Goal: Transaction & Acquisition: Obtain resource

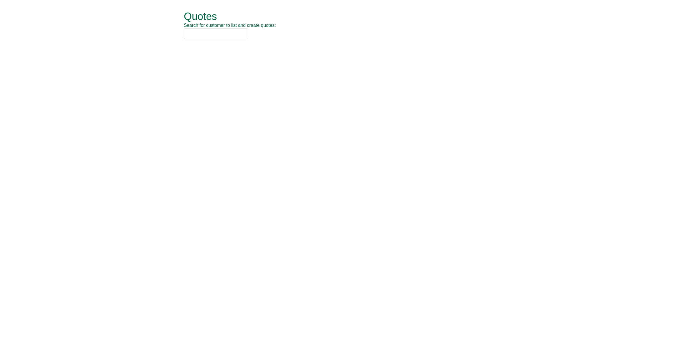
click at [197, 38] on input "text" at bounding box center [216, 33] width 64 height 11
click at [199, 36] on input "text" at bounding box center [216, 33] width 64 height 11
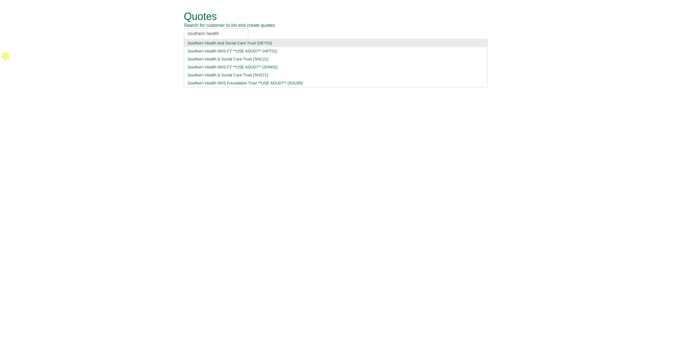
drag, startPoint x: 178, startPoint y: 31, endPoint x: 141, endPoint y: 31, distance: 36.2
click at [141, 31] on form "Quotes Search for customer to list and create quotes: southern health Southern …" at bounding box center [342, 25] width 684 height 50
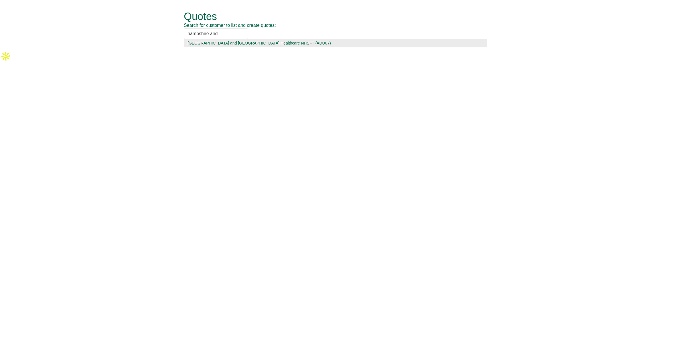
type input "hampshire and"
click at [245, 41] on div "[GEOGRAPHIC_DATA] and [GEOGRAPHIC_DATA] Healthcare NHSFT (ADU07)" at bounding box center [335, 43] width 296 height 6
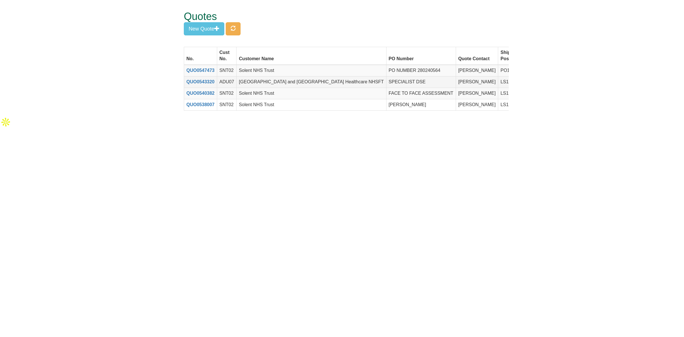
click at [550, 81] on span at bounding box center [552, 81] width 5 height 5
click at [196, 26] on button "New Quote" at bounding box center [204, 28] width 40 height 13
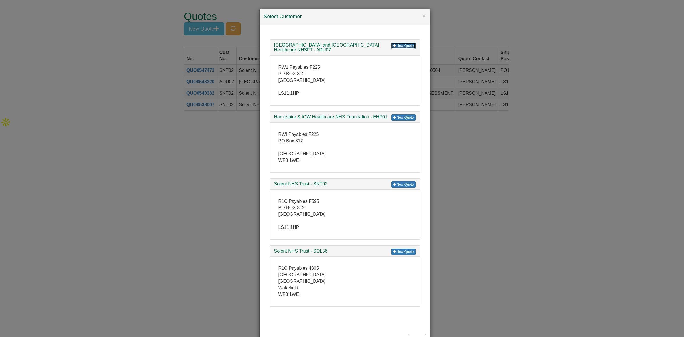
click at [400, 47] on link "New Quote" at bounding box center [403, 45] width 24 height 6
click at [124, 78] on div "× Select Customer New Quote [GEOGRAPHIC_DATA] and [GEOGRAPHIC_DATA] Healthcare …" at bounding box center [342, 168] width 684 height 337
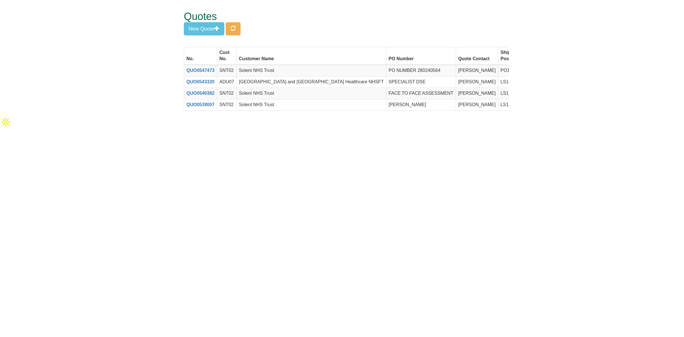
click at [244, 26] on div "Quotes New Quote" at bounding box center [346, 23] width 325 height 47
click at [230, 28] on button "button" at bounding box center [233, 28] width 15 height 13
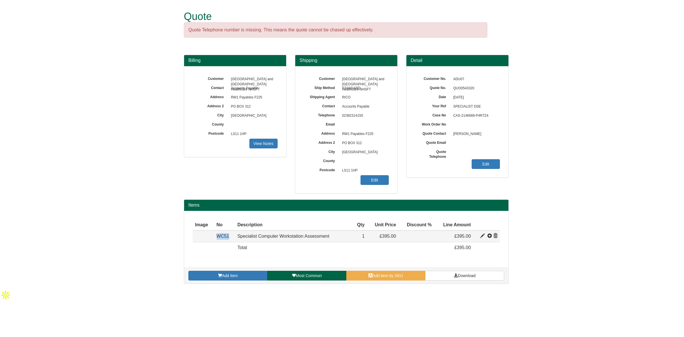
drag, startPoint x: 230, startPoint y: 238, endPoint x: 204, endPoint y: 237, distance: 26.0
click at [204, 237] on tr "Resource WC51 Specialist Computer Workstation Assessment 260 395 1 £395.00 £395…" at bounding box center [346, 235] width 307 height 11
drag, startPoint x: 484, startPoint y: 106, endPoint x: 454, endPoint y: 109, distance: 30.0
click at [454, 109] on span "SPECIALIST DSE" at bounding box center [475, 106] width 50 height 9
copy span "SPECIALIST DSE"
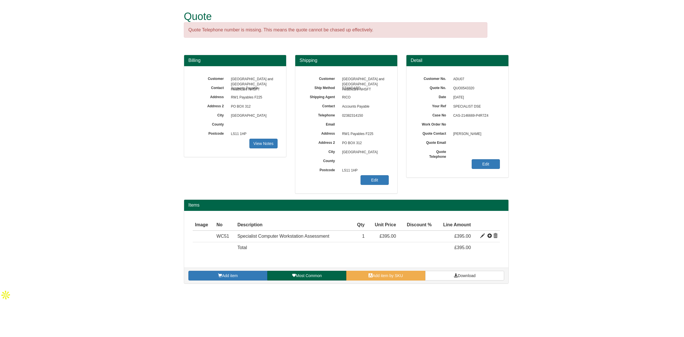
click at [386, 109] on span "Accounts Payable" at bounding box center [364, 106] width 50 height 9
drag, startPoint x: 474, startPoint y: 88, endPoint x: 450, endPoint y: 89, distance: 23.9
click at [450, 75] on div "Quote No. QUO0543320" at bounding box center [457, 75] width 85 height 0
copy div "QUO0543320"
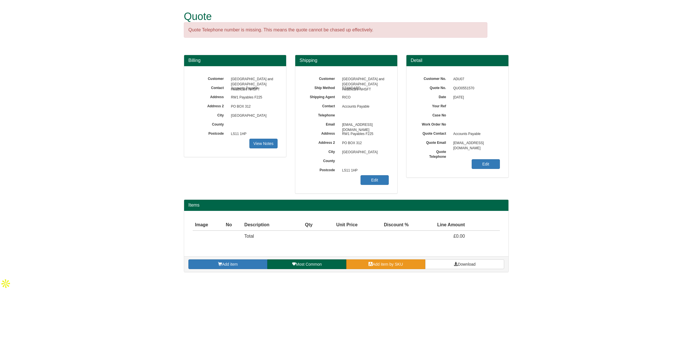
click at [405, 263] on link "Add item by SKU" at bounding box center [385, 264] width 79 height 10
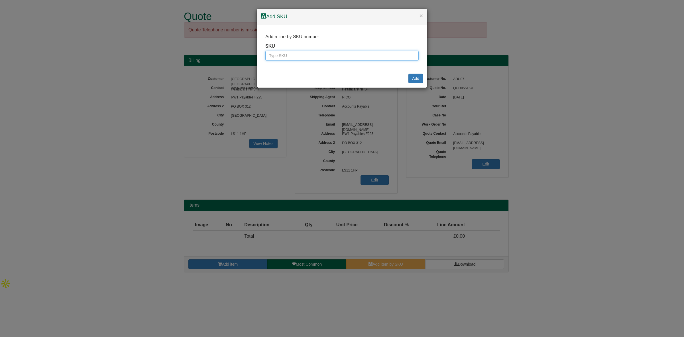
drag, startPoint x: 287, startPoint y: 51, endPoint x: 284, endPoint y: 56, distance: 5.1
click at [287, 51] on input "text" at bounding box center [341, 56] width 153 height 10
type input "WC51"
click at [411, 76] on button "Add" at bounding box center [415, 79] width 15 height 10
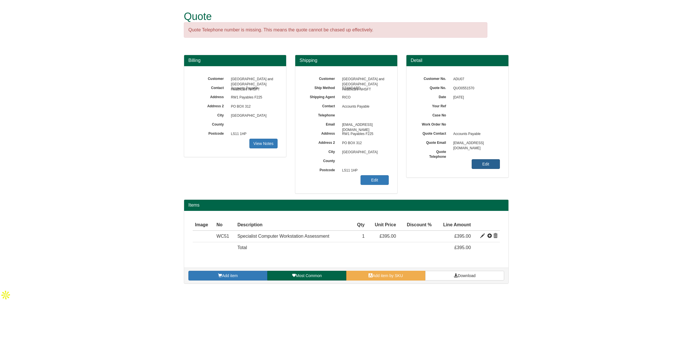
click at [497, 164] on link "Edit" at bounding box center [486, 164] width 28 height 10
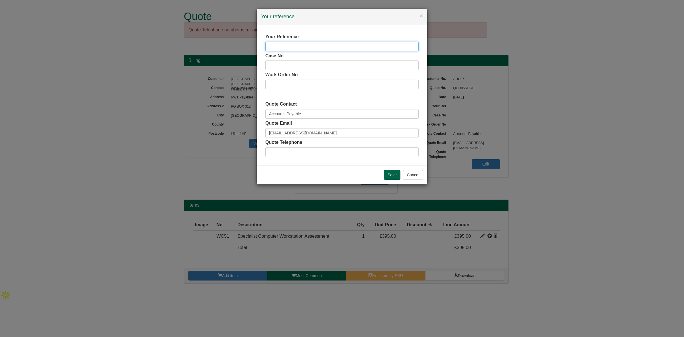
drag, startPoint x: 275, startPoint y: 42, endPoint x: 278, endPoint y: 44, distance: 4.0
click at [275, 42] on input "text" at bounding box center [341, 47] width 153 height 10
paste input "SPECIALIST DSE"
type input "SPECIALIST DSE"
drag, startPoint x: 308, startPoint y: 117, endPoint x: 197, endPoint y: 115, distance: 111.4
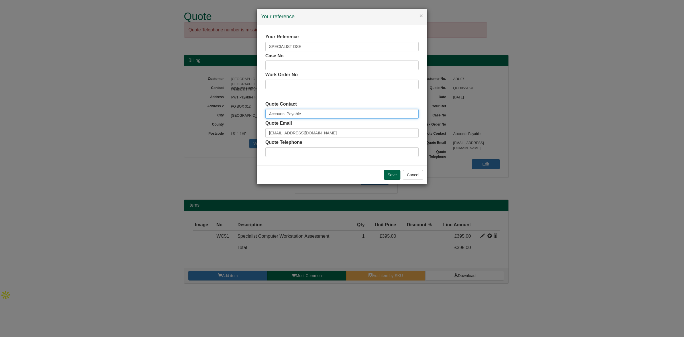
click at [196, 115] on div "× Your reference Your Reference SPECIALIST DSE Case No Work Order No Quote Cont…" at bounding box center [342, 168] width 684 height 337
type input "x"
type input "[PERSON_NAME]"
drag, startPoint x: 319, startPoint y: 133, endPoint x: 211, endPoint y: 134, distance: 107.7
click at [211, 134] on div "× Your reference Your Reference SPECIALIST DSE Case No Work Order No Quote Cont…" at bounding box center [342, 168] width 684 height 337
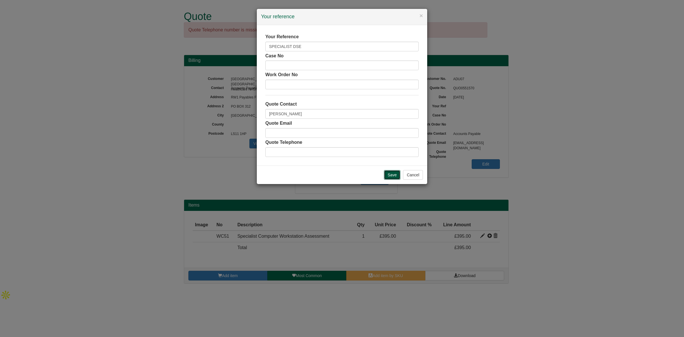
click at [392, 179] on input "Save" at bounding box center [392, 175] width 17 height 10
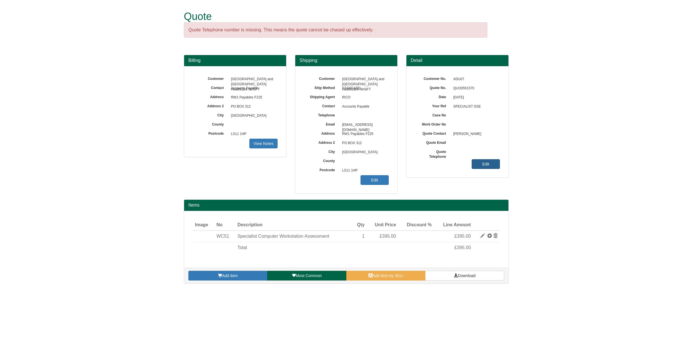
click at [490, 166] on link "Edit" at bounding box center [486, 164] width 28 height 10
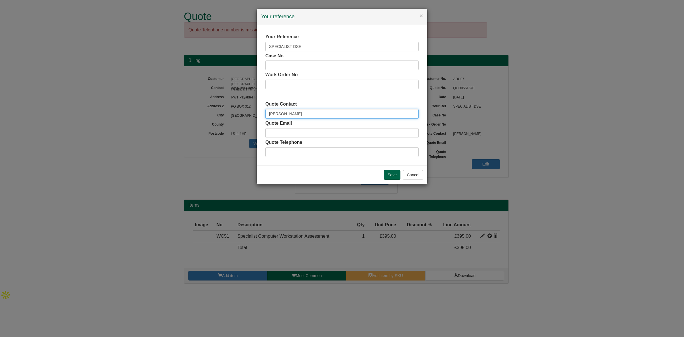
drag, startPoint x: 290, startPoint y: 111, endPoint x: 210, endPoint y: 105, distance: 80.0
click at [208, 105] on div "× Your reference Your Reference SPECIALIST DSE Case No Work Order No Quote Cont…" at bounding box center [342, 168] width 684 height 337
type input "[PERSON_NAME]"
click at [392, 179] on input "Save" at bounding box center [392, 175] width 17 height 10
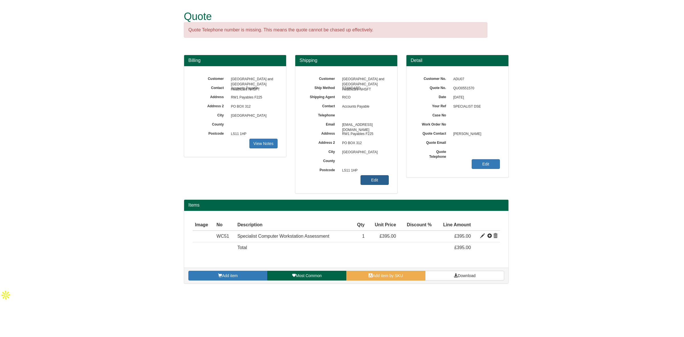
click at [373, 182] on link "Edit" at bounding box center [374, 180] width 28 height 10
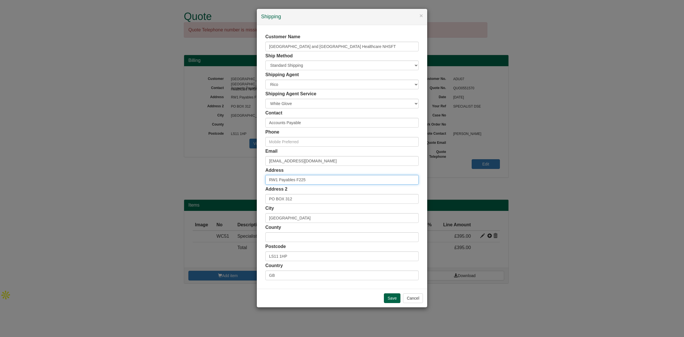
drag, startPoint x: 317, startPoint y: 179, endPoint x: 203, endPoint y: 175, distance: 114.3
click at [203, 175] on div "× Shipping Customer Name Hampshire and Isle of Wight Healthcare NHSFT Ship Meth…" at bounding box center [342, 168] width 684 height 337
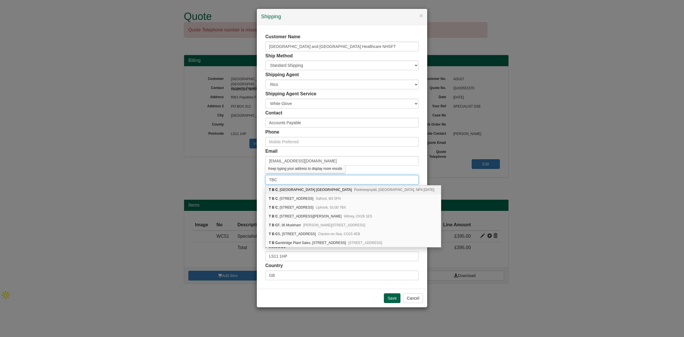
type input "TBC"
click at [393, 172] on div "Address TBC" at bounding box center [341, 176] width 153 height 18
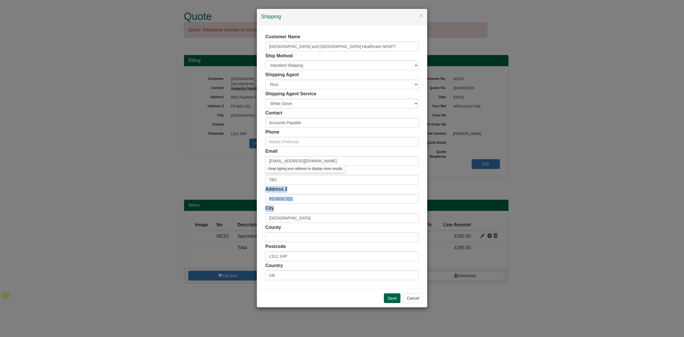
drag, startPoint x: 272, startPoint y: 202, endPoint x: 238, endPoint y: 197, distance: 34.1
click at [238, 197] on div "× Shipping Customer Name Hampshire and Isle of Wight Healthcare NHSFT Ship Meth…" at bounding box center [342, 168] width 684 height 337
click at [286, 197] on input "PO BOX 312" at bounding box center [341, 199] width 153 height 10
drag, startPoint x: 240, startPoint y: 197, endPoint x: 221, endPoint y: 199, distance: 19.2
click at [221, 199] on div "× Shipping Customer Name Hampshire and Isle of Wight Healthcare NHSFT Ship Meth…" at bounding box center [342, 168] width 684 height 337
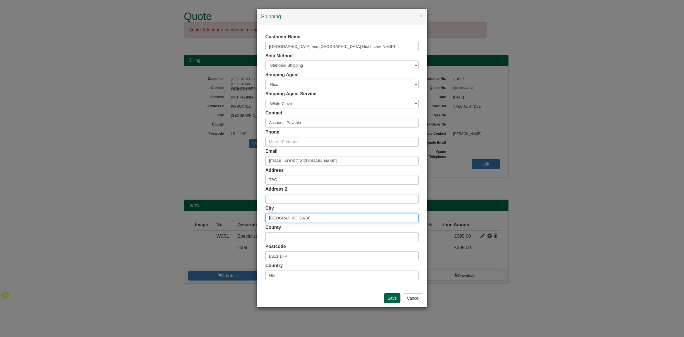
drag, startPoint x: 221, startPoint y: 215, endPoint x: 235, endPoint y: 221, distance: 14.9
click at [220, 215] on div "× Shipping Customer Name Hampshire and Isle of Wight Healthcare NHSFT Ship Meth…" at bounding box center [342, 168] width 684 height 337
drag, startPoint x: 291, startPoint y: 255, endPoint x: 242, endPoint y: 258, distance: 48.2
click at [242, 258] on div "× Shipping Customer Name Hampshire and Isle of Wight Healthcare NHSFT Ship Meth…" at bounding box center [342, 168] width 684 height 337
drag, startPoint x: 278, startPoint y: 157, endPoint x: 200, endPoint y: 156, distance: 78.6
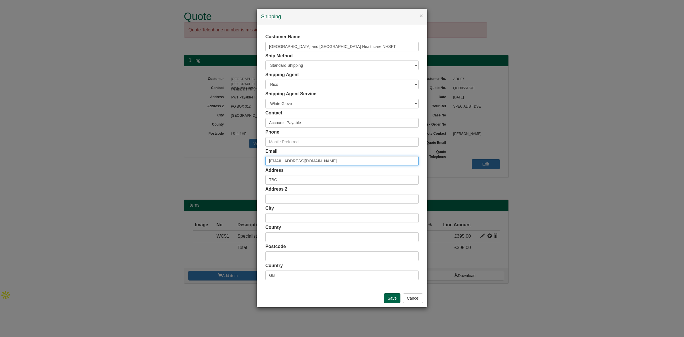
click at [200, 156] on div "× Shipping Customer Name Hampshire and Isle of Wight Healthcare NHSFT Ship Meth…" at bounding box center [342, 168] width 684 height 337
click at [291, 158] on input "email" at bounding box center [341, 161] width 153 height 10
paste input "[DOMAIN_NAME][EMAIL_ADDRESS][DOMAIN_NAME]"
type input "[DOMAIN_NAME][EMAIL_ADDRESS][DOMAIN_NAME]"
drag, startPoint x: 290, startPoint y: 121, endPoint x: 201, endPoint y: 113, distance: 89.0
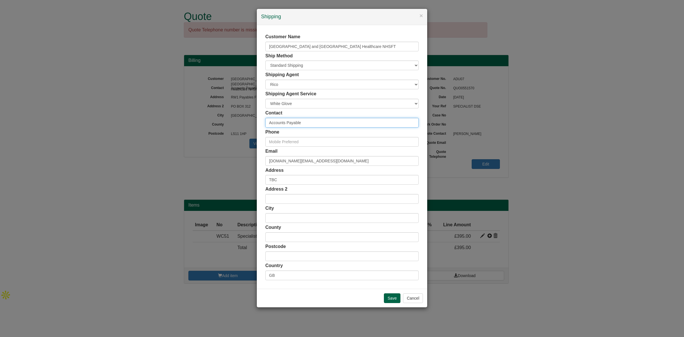
click at [201, 113] on div "× Shipping Customer Name Hampshire and Isle of Wight Healthcare NHSFT Ship Meth…" at bounding box center [342, 168] width 684 height 337
type input "[PERSON_NAME]"
click at [388, 301] on input "Save" at bounding box center [392, 298] width 17 height 10
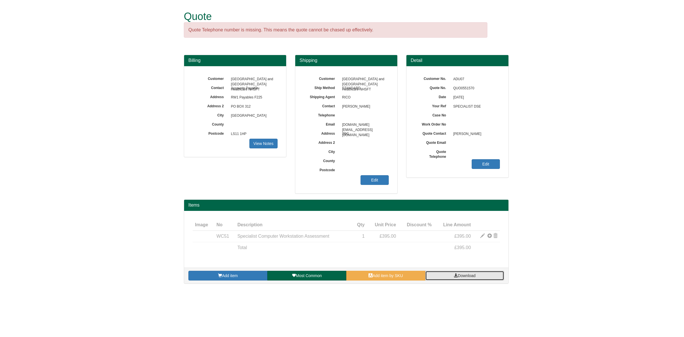
click at [464, 278] on span "Download" at bounding box center [467, 275] width 18 height 5
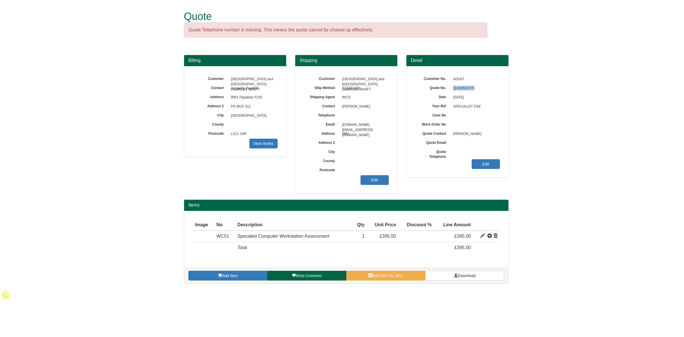
drag, startPoint x: 477, startPoint y: 88, endPoint x: 450, endPoint y: 88, distance: 26.5
click at [450, 88] on span "QUO0551570" at bounding box center [475, 88] width 50 height 9
